Goal: Find specific page/section: Find specific page/section

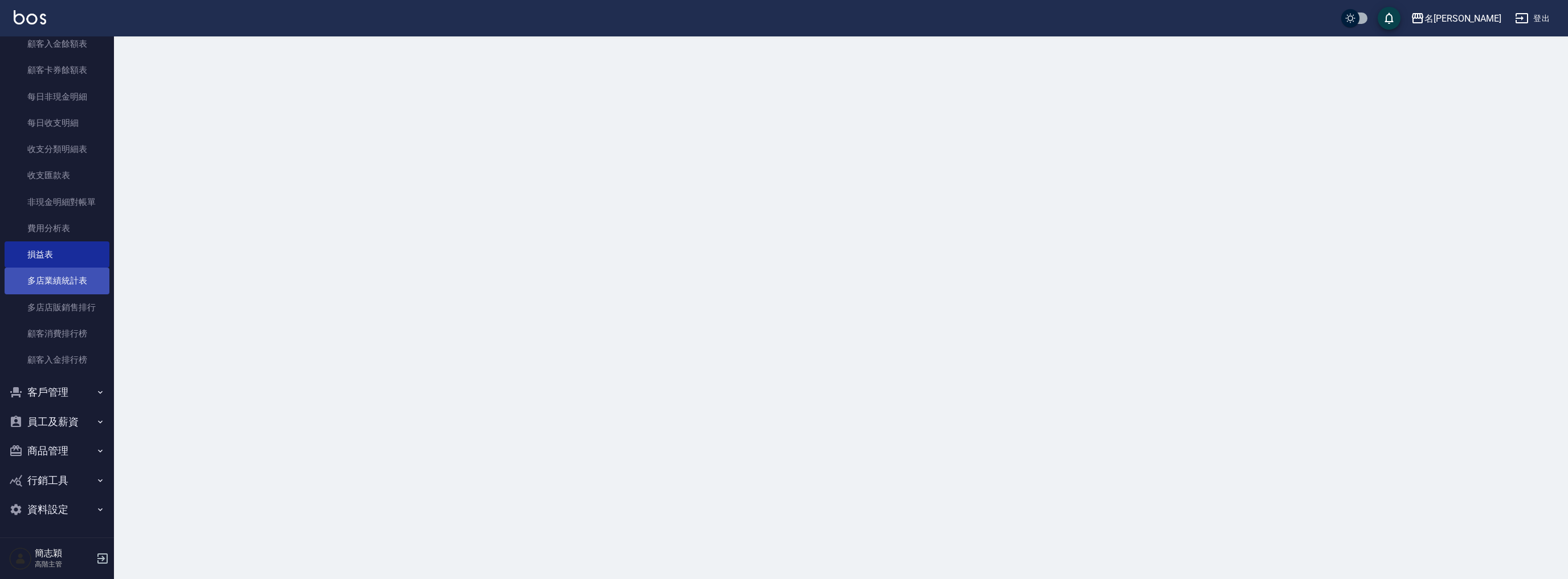
click at [77, 285] on link "多店業績統計表" at bounding box center [57, 280] width 105 height 26
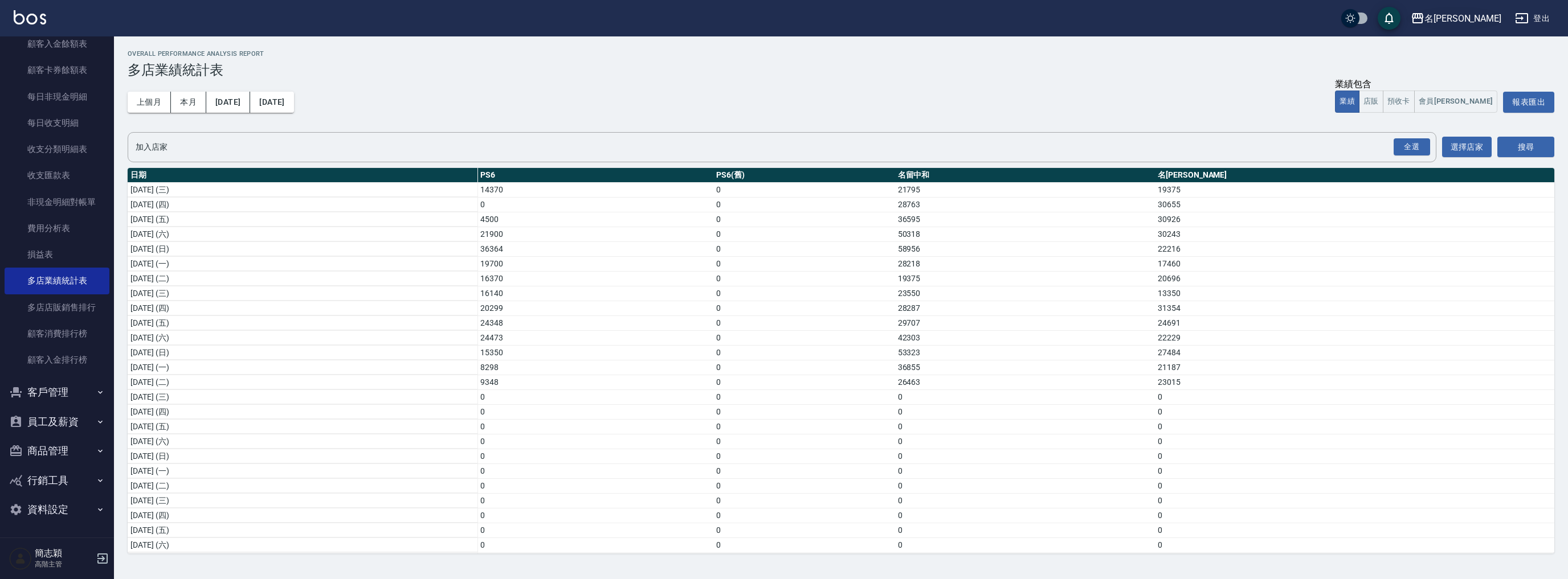
click at [1477, 16] on div "名[PERSON_NAME]" at bounding box center [1462, 18] width 77 height 14
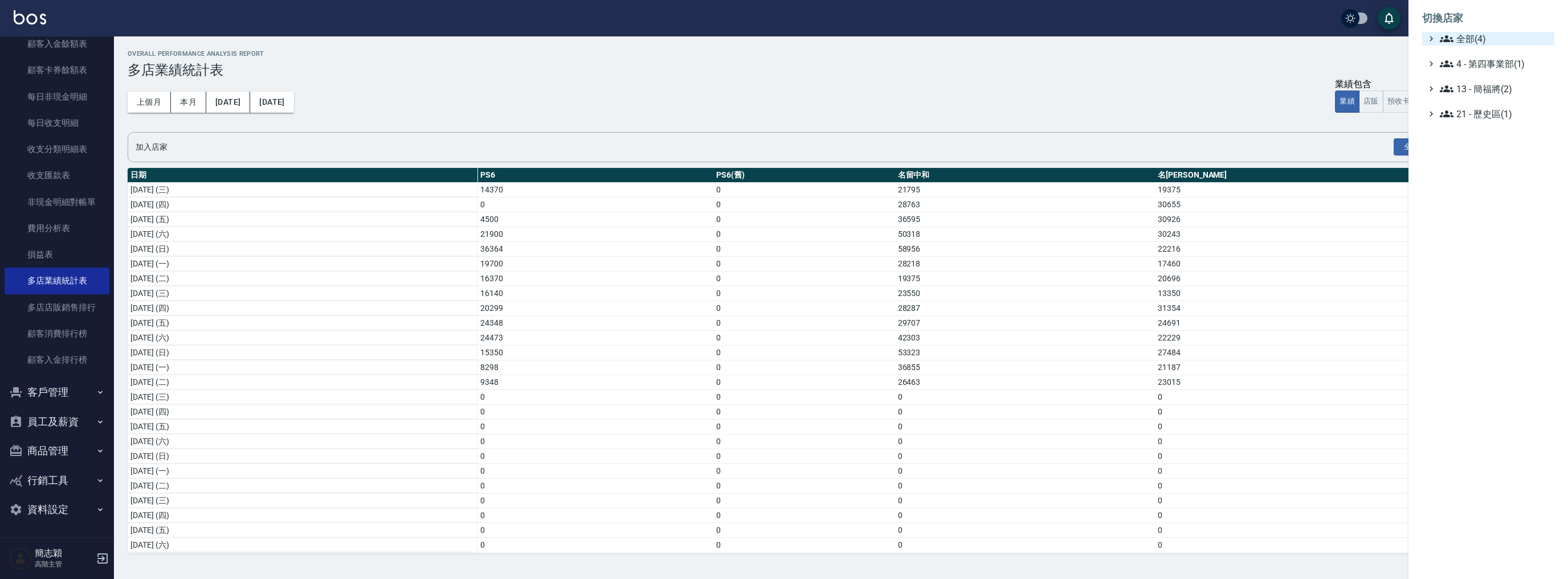
click at [1466, 37] on span "全部(4)" at bounding box center [1495, 39] width 110 height 14
click at [1459, 96] on span "名留中和" at bounding box center [1494, 90] width 112 height 14
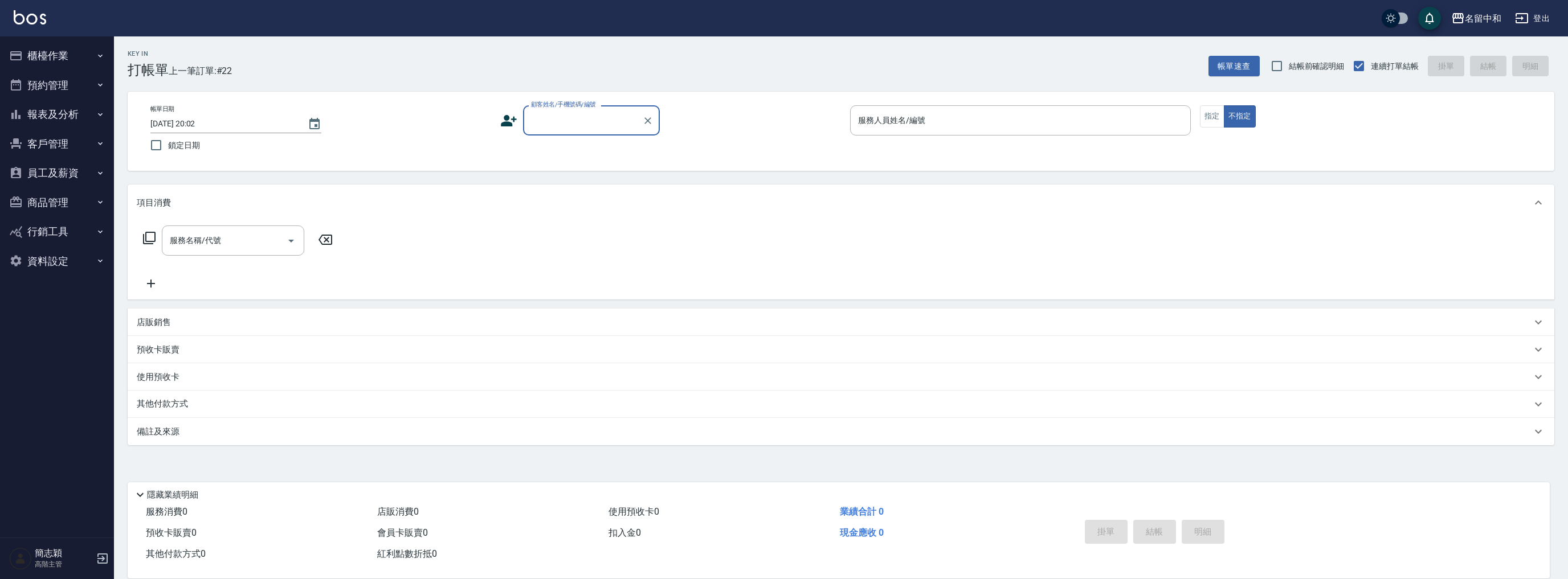
click at [62, 113] on button "報表及分析" at bounding box center [57, 114] width 105 height 30
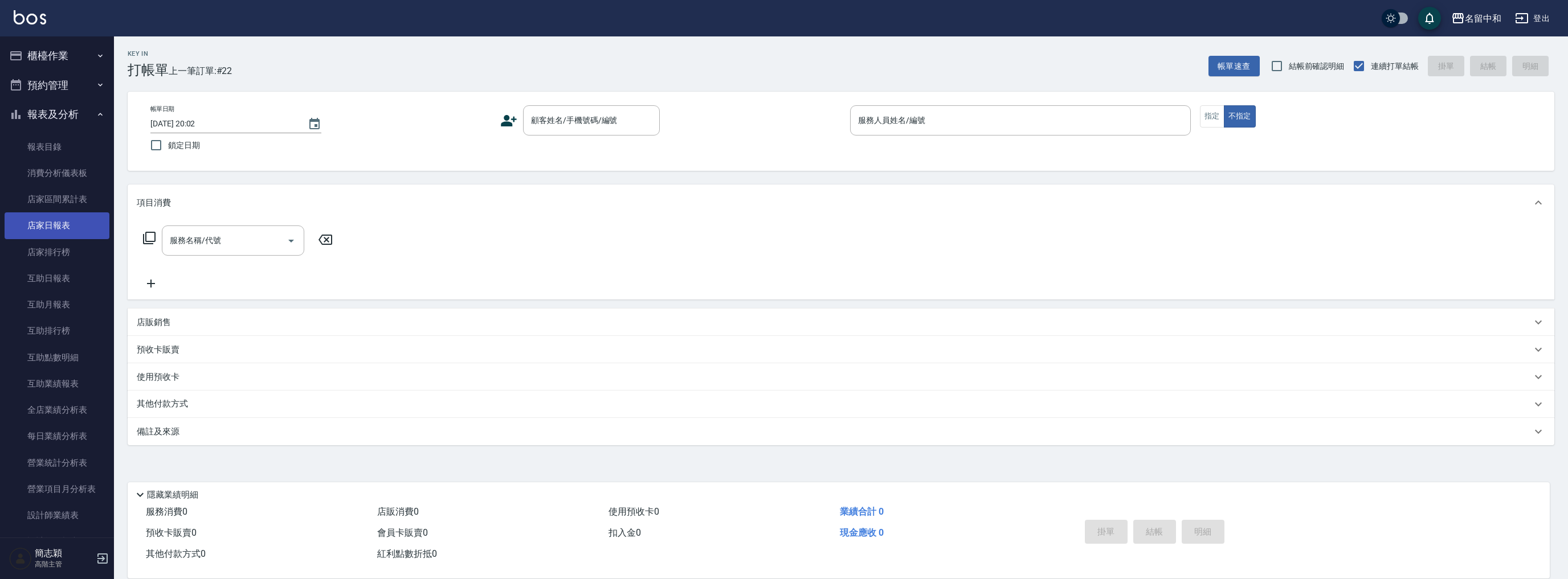
click at [64, 223] on link "店家日報表" at bounding box center [57, 225] width 105 height 26
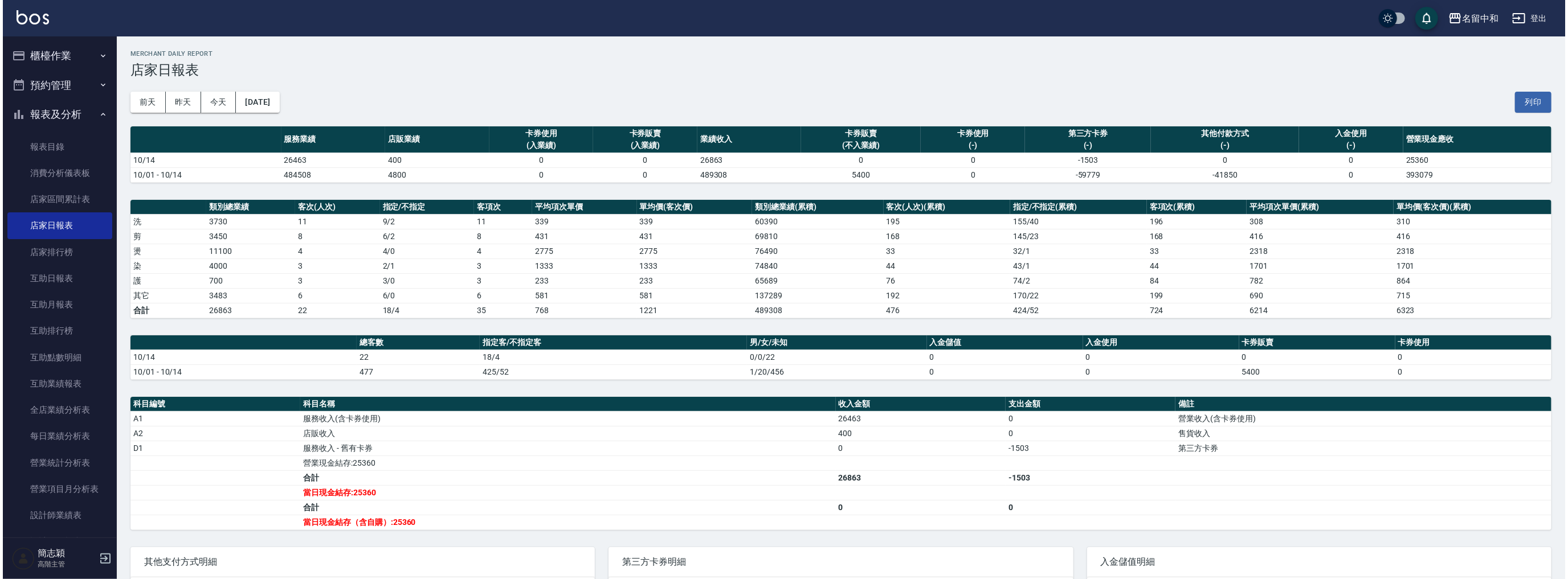
scroll to position [319, 0]
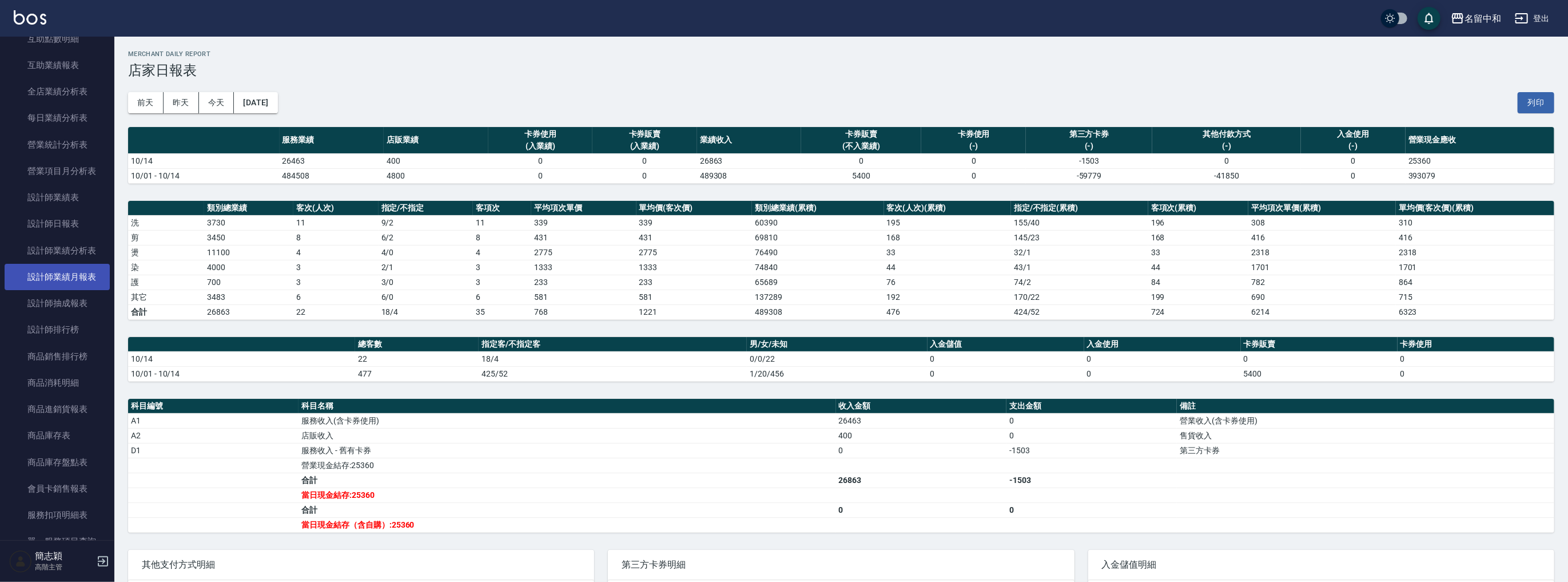
click at [69, 282] on link "設計師業績月報表" at bounding box center [57, 277] width 105 height 26
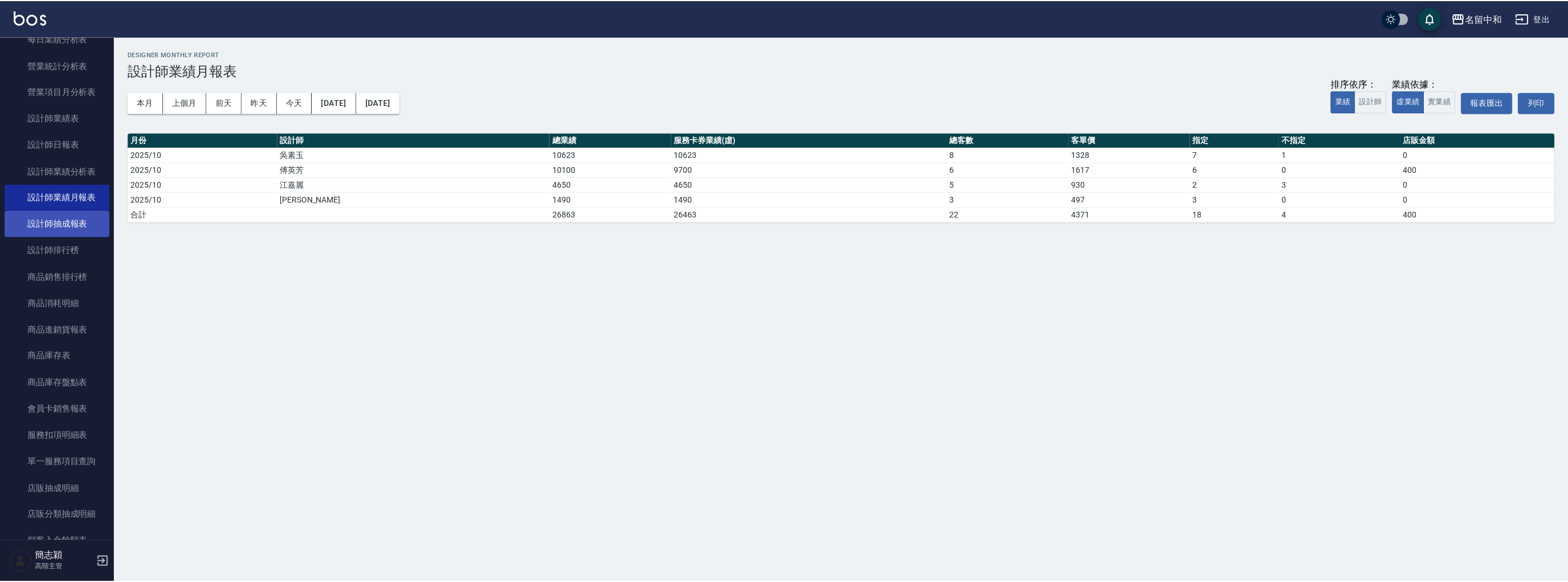
scroll to position [321, 0]
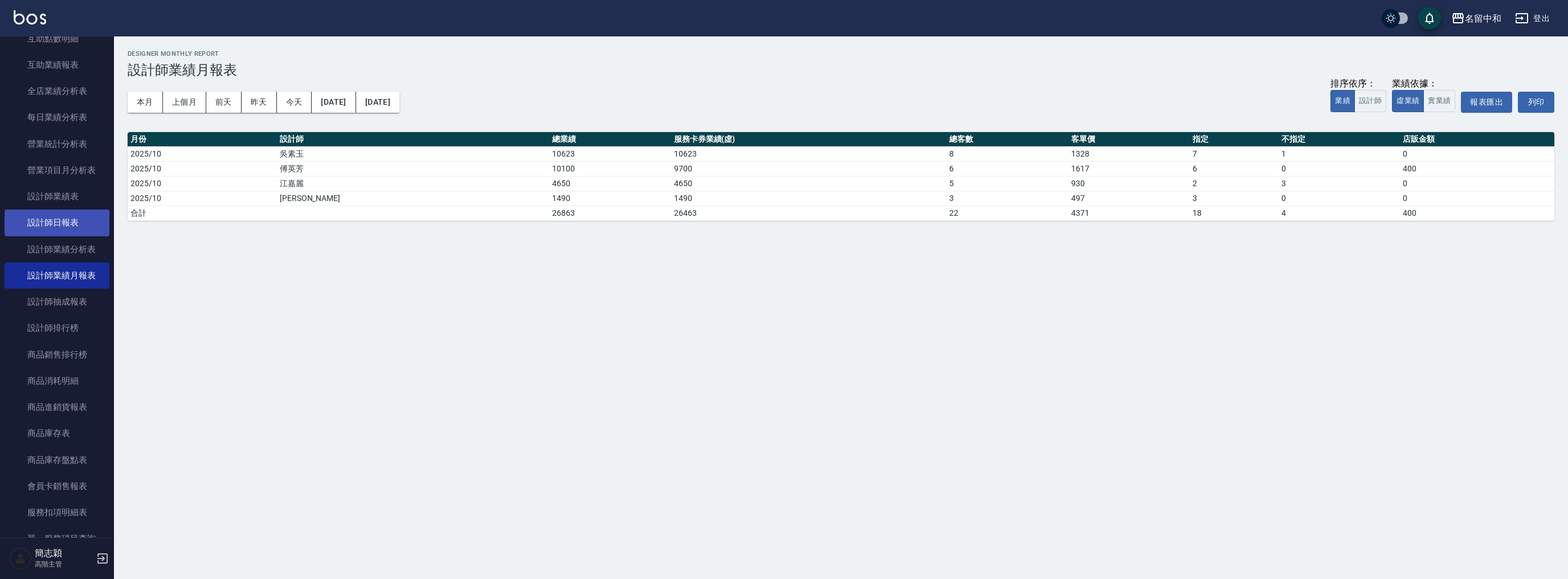
click at [75, 228] on link "設計師日報表" at bounding box center [57, 223] width 105 height 26
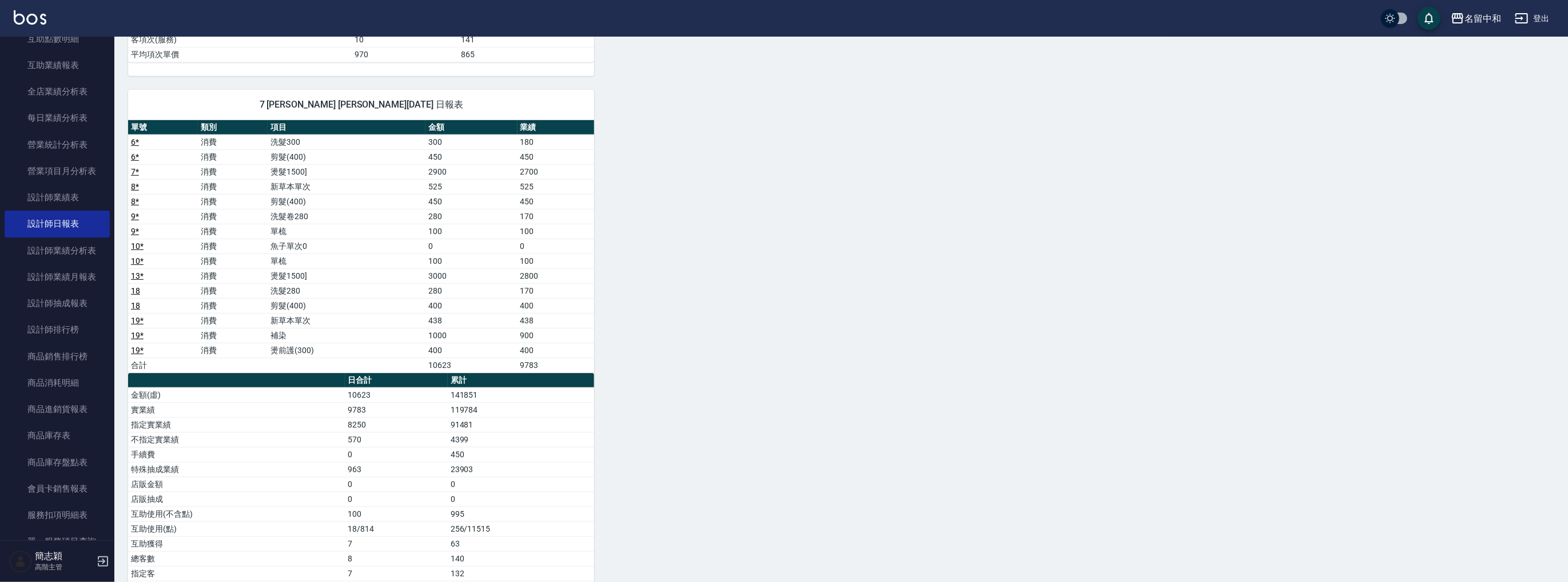
scroll to position [534, 0]
